Goal: Navigation & Orientation: Find specific page/section

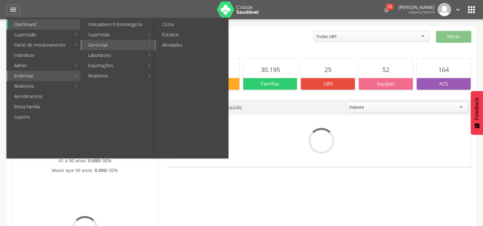
click at [179, 45] on link "Atividades" at bounding box center [192, 45] width 72 height 10
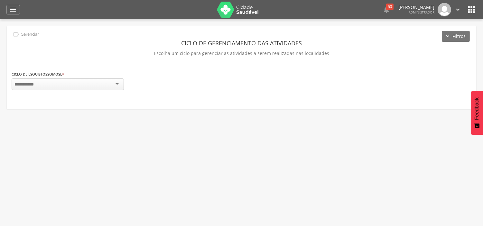
click at [12, 19] on div " Dashboard Supervisão Produtividade Mapa da cidade Mapa de cobertura Ranking A…" at bounding box center [241, 9] width 470 height 19
click at [14, 7] on icon "" at bounding box center [13, 10] width 8 height 8
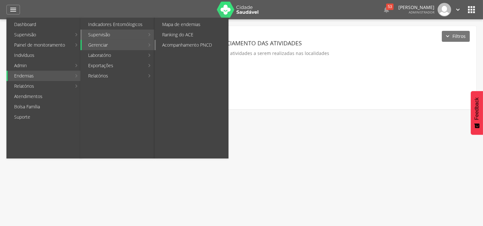
click at [191, 46] on link "Acompanhamento PNCD" at bounding box center [192, 45] width 72 height 10
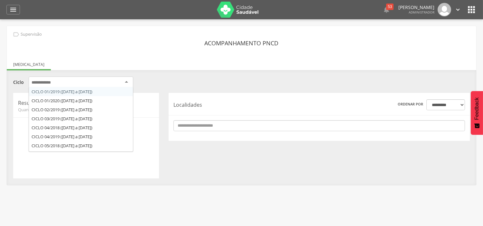
click at [114, 79] on div at bounding box center [81, 83] width 105 height 12
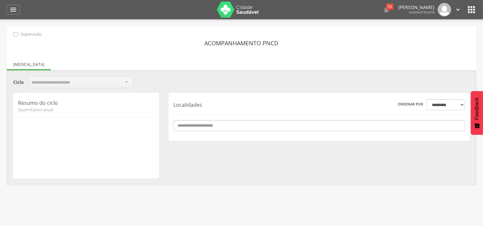
click at [110, 82] on div at bounding box center [81, 83] width 105 height 12
click at [12, 11] on icon "" at bounding box center [13, 10] width 8 height 8
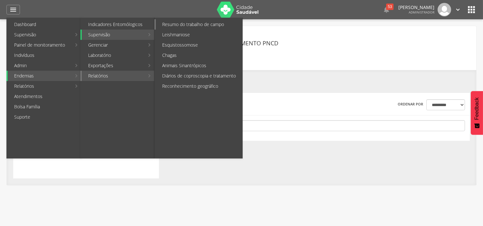
click at [189, 26] on link "Resumo do trabalho de campo" at bounding box center [199, 24] width 87 height 10
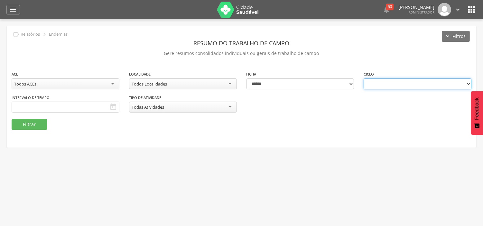
click at [395, 86] on select at bounding box center [418, 83] width 108 height 11
click at [11, 8] on icon "" at bounding box center [13, 10] width 8 height 8
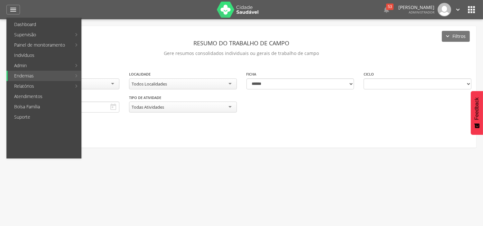
click at [181, 24] on link "Ciclos" at bounding box center [192, 24] width 72 height 10
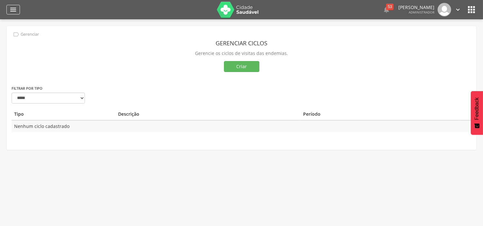
click at [14, 7] on icon "" at bounding box center [13, 10] width 8 height 8
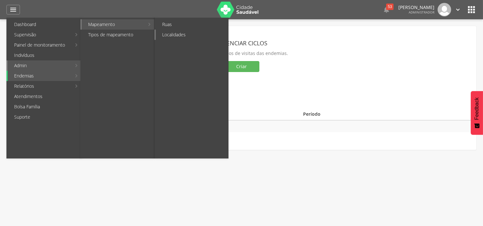
click at [187, 32] on link "Localidades" at bounding box center [192, 35] width 72 height 10
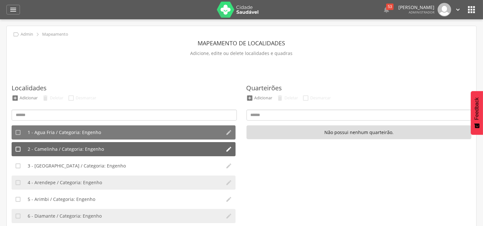
click at [71, 144] on li "2 - Camelinha / Categoria: Engenho" at bounding box center [123, 149] width 198 height 14
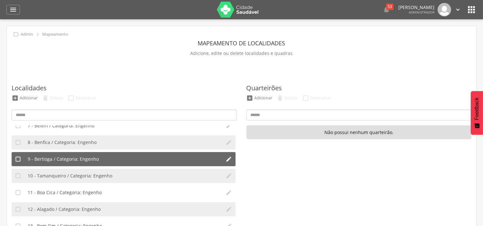
scroll to position [250, 0]
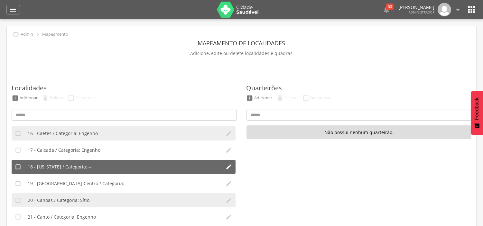
click at [63, 171] on li "18 - California / Categoria: --" at bounding box center [123, 167] width 198 height 14
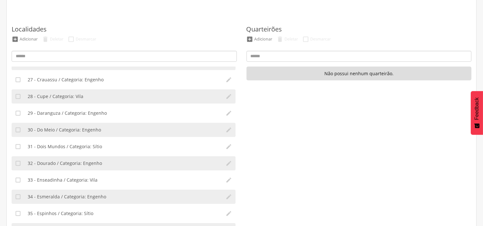
scroll to position [70, 0]
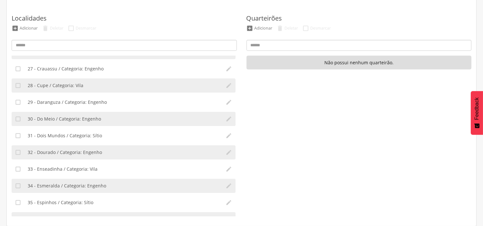
click at [61, 160] on ul " 1 - Agua Fria / Categoria: Engenho   2 - Camelinha / Categoria: Engenho  …" at bounding box center [124, 136] width 225 height 161
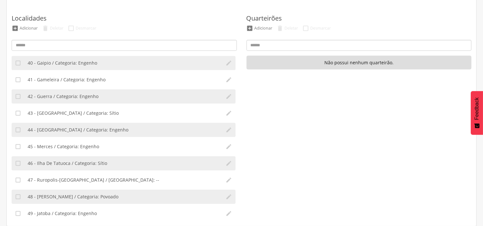
scroll to position [750, 0]
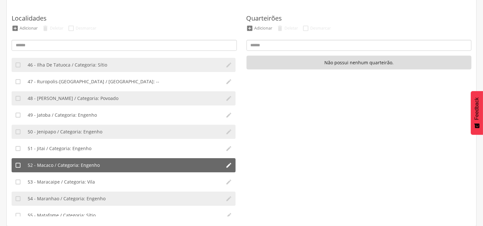
click at [53, 165] on span "52 - Macaco / Categoria: Engenho" at bounding box center [64, 165] width 72 height 6
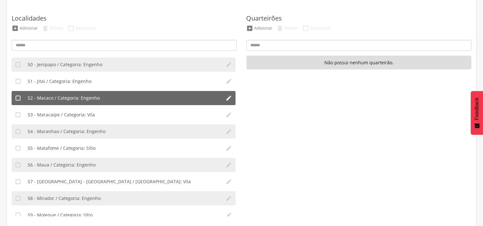
scroll to position [822, 0]
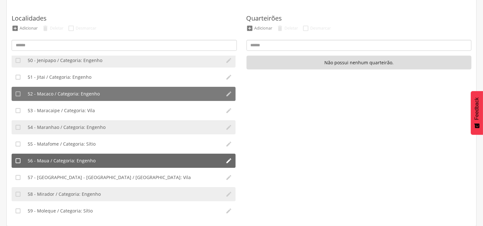
click at [56, 165] on li "56 - Maua / Categoria: Engenho" at bounding box center [123, 161] width 198 height 14
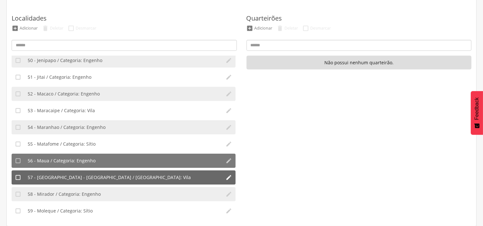
click at [49, 183] on li "57 - Porto de Galinhas - Merepe / Categoria: Vila" at bounding box center [123, 177] width 198 height 14
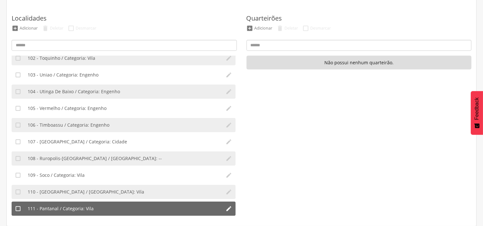
scroll to position [1787, 0]
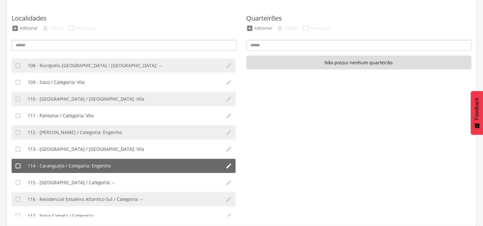
click at [47, 166] on span "114 - Caranguejo / Categoria: Engenho" at bounding box center [69, 166] width 83 height 6
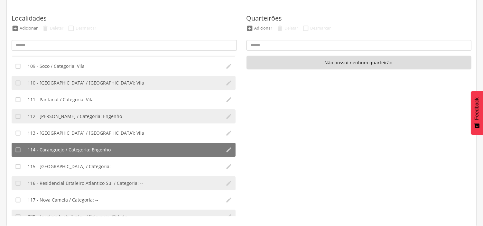
scroll to position [1812, 0]
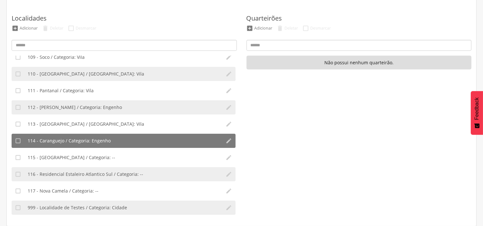
click at [119, 181] on ul " 1 - Agua Fria / Categoria: Engenho   2 - Camelinha / Categoria: Engenho  …" at bounding box center [124, 136] width 225 height 161
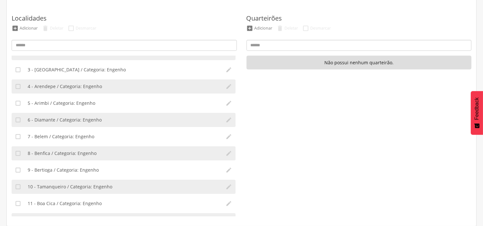
scroll to position [0, 0]
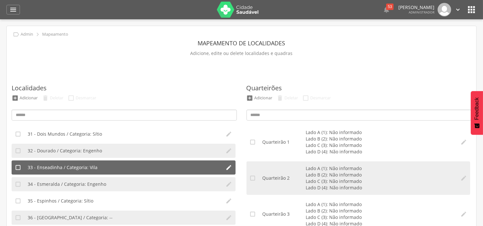
click at [72, 172] on li "33 - Enseadinha / Categoria: Vila" at bounding box center [123, 168] width 198 height 14
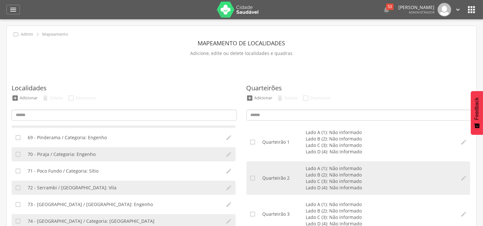
scroll to position [1144, 0]
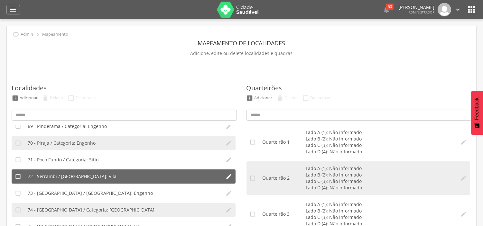
click at [63, 177] on span "72 - Serrambi / Categoria: Vila" at bounding box center [72, 176] width 89 height 6
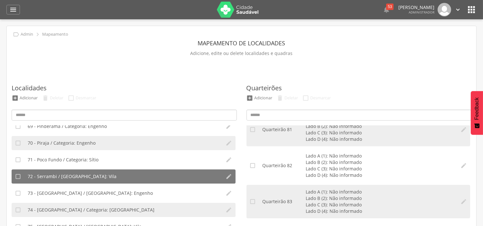
scroll to position [3145, 0]
